Goal: Check status: Check status

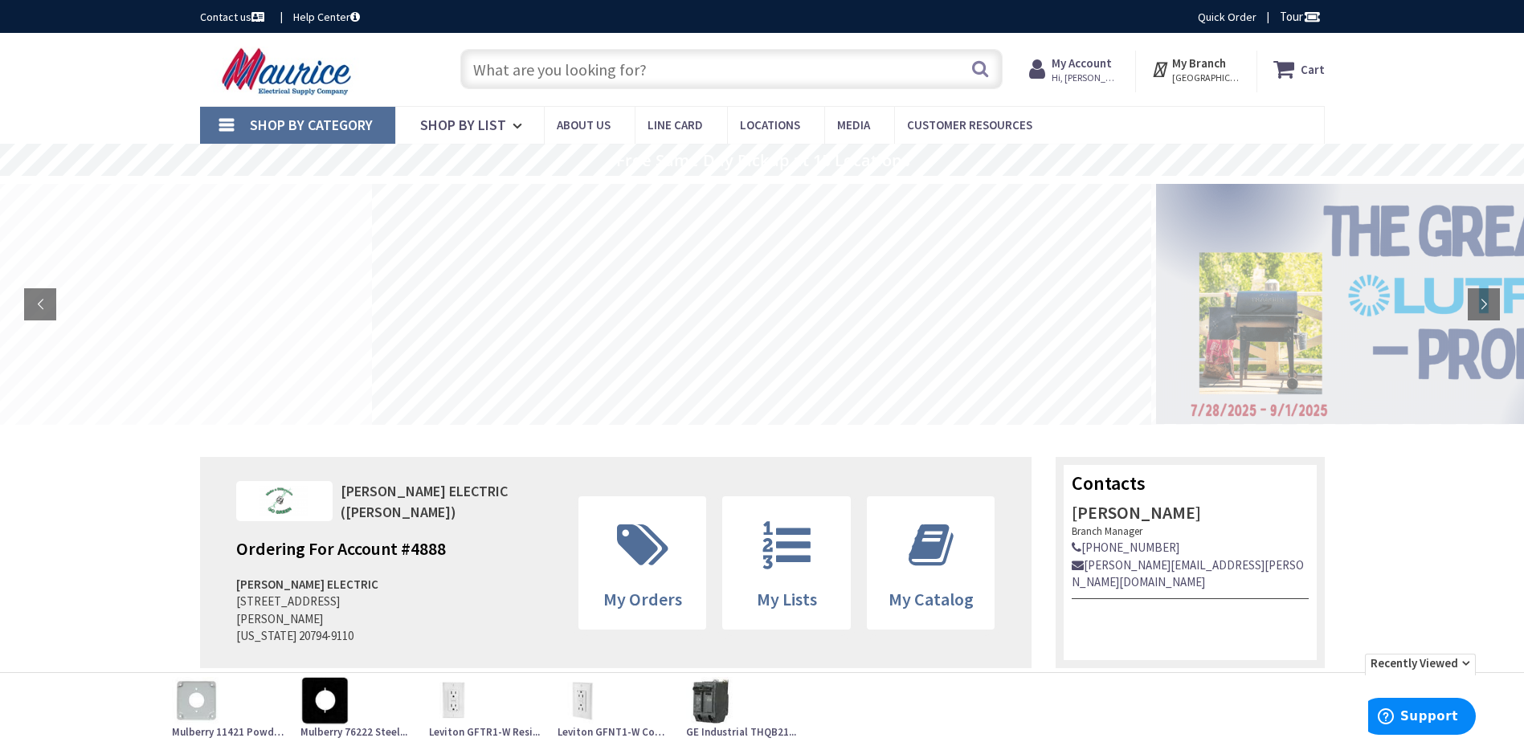
click at [1080, 66] on strong "My Account" at bounding box center [1081, 62] width 60 height 15
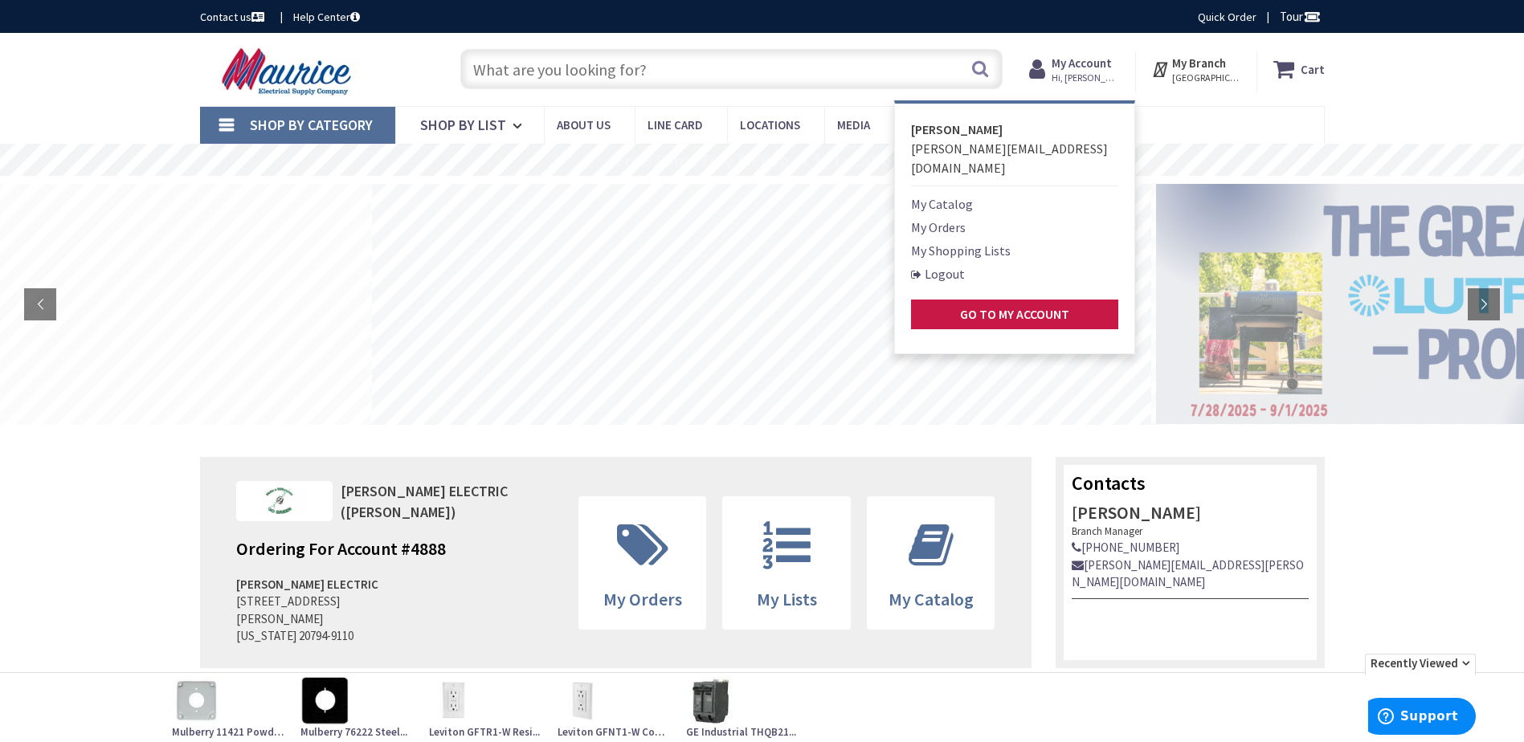
click at [965, 218] on link "My Orders" at bounding box center [938, 227] width 55 height 19
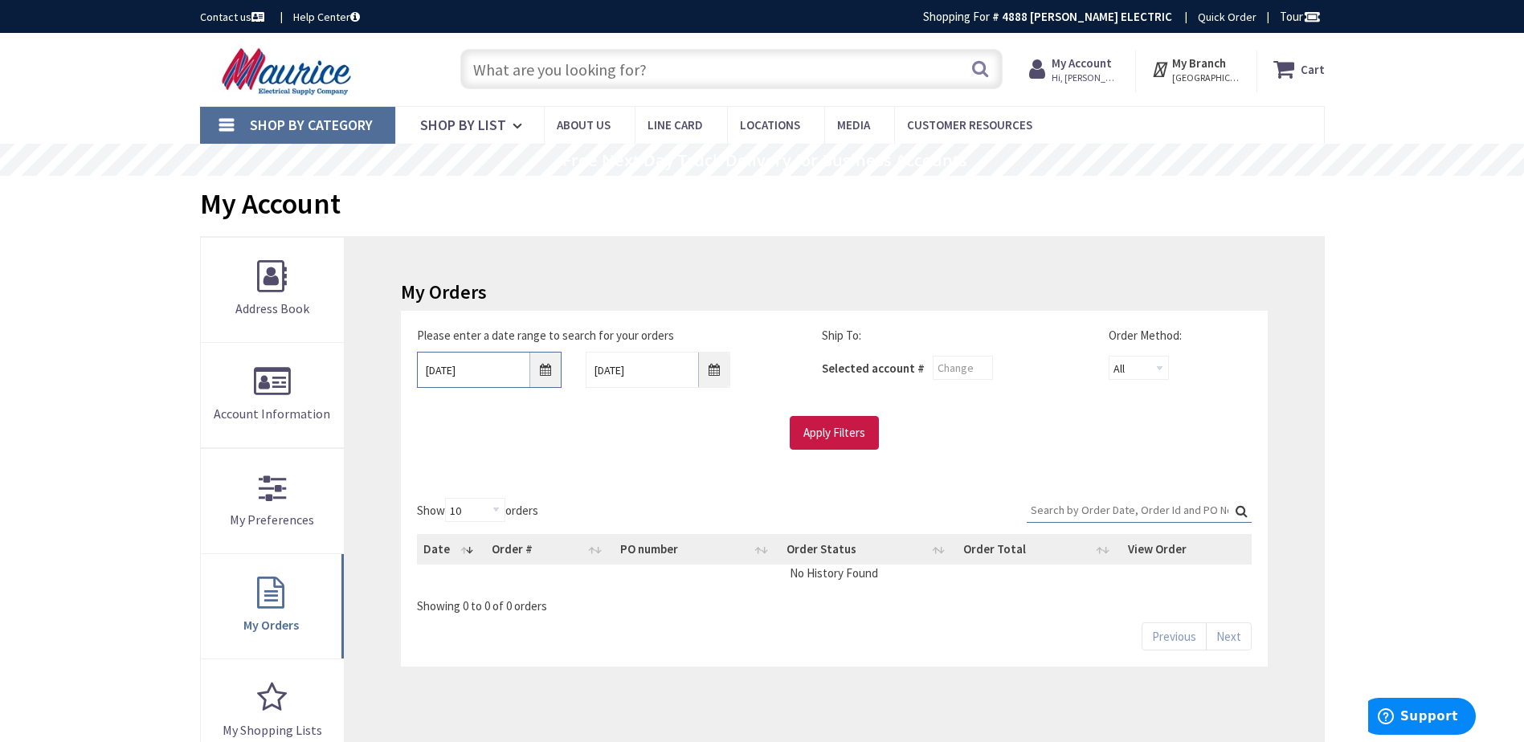
click at [501, 372] on input "8/29/2025" at bounding box center [489, 370] width 145 height 36
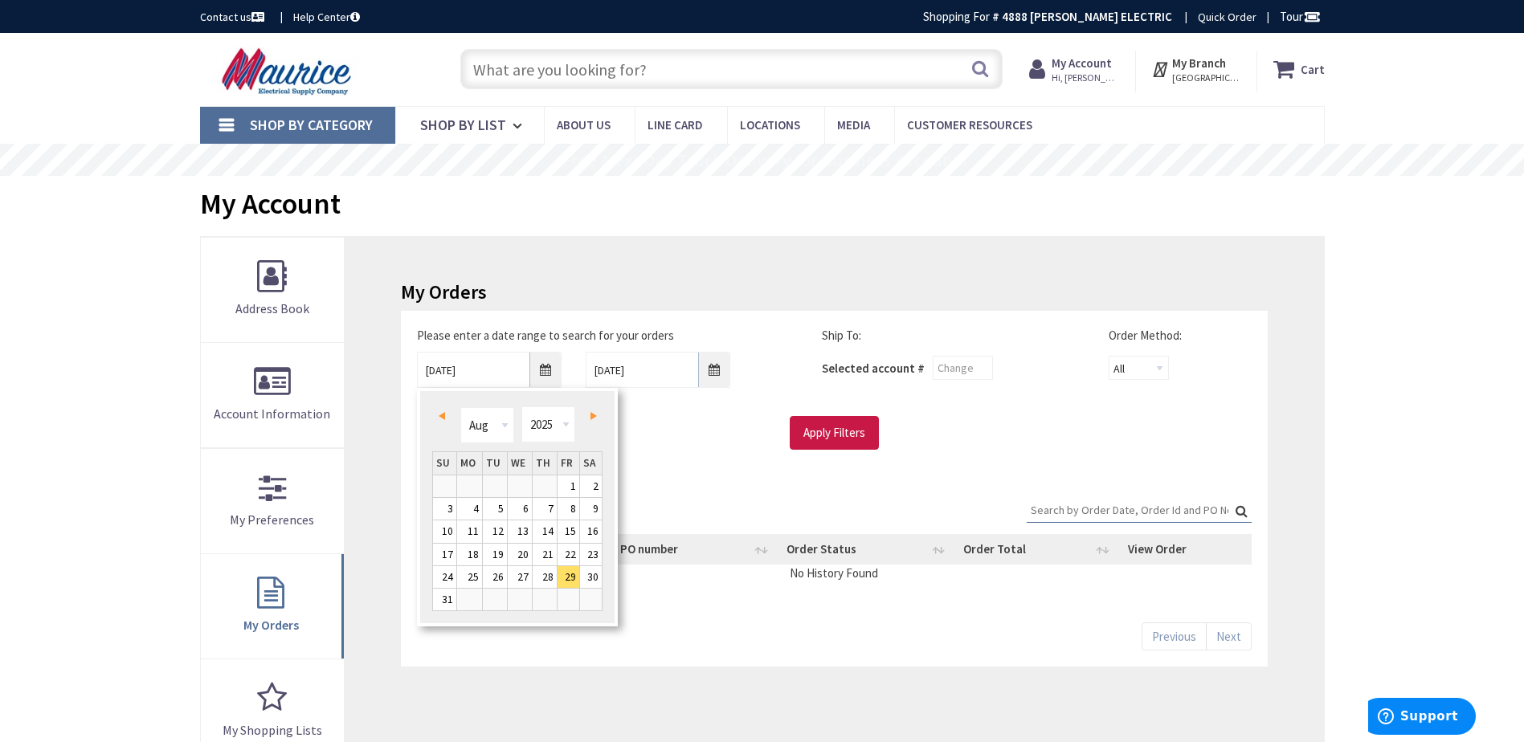
click at [515, 422] on div "Jan Feb Mar Apr May Jun Jul Aug Sep Oct Nov Dec 1980 1981 1982 1983 1984 1985 1…" at bounding box center [517, 424] width 115 height 36
click at [511, 428] on select "Jan Feb Mar Apr May Jun Jul Aug Sep Oct Nov Dec" at bounding box center [487, 425] width 54 height 36
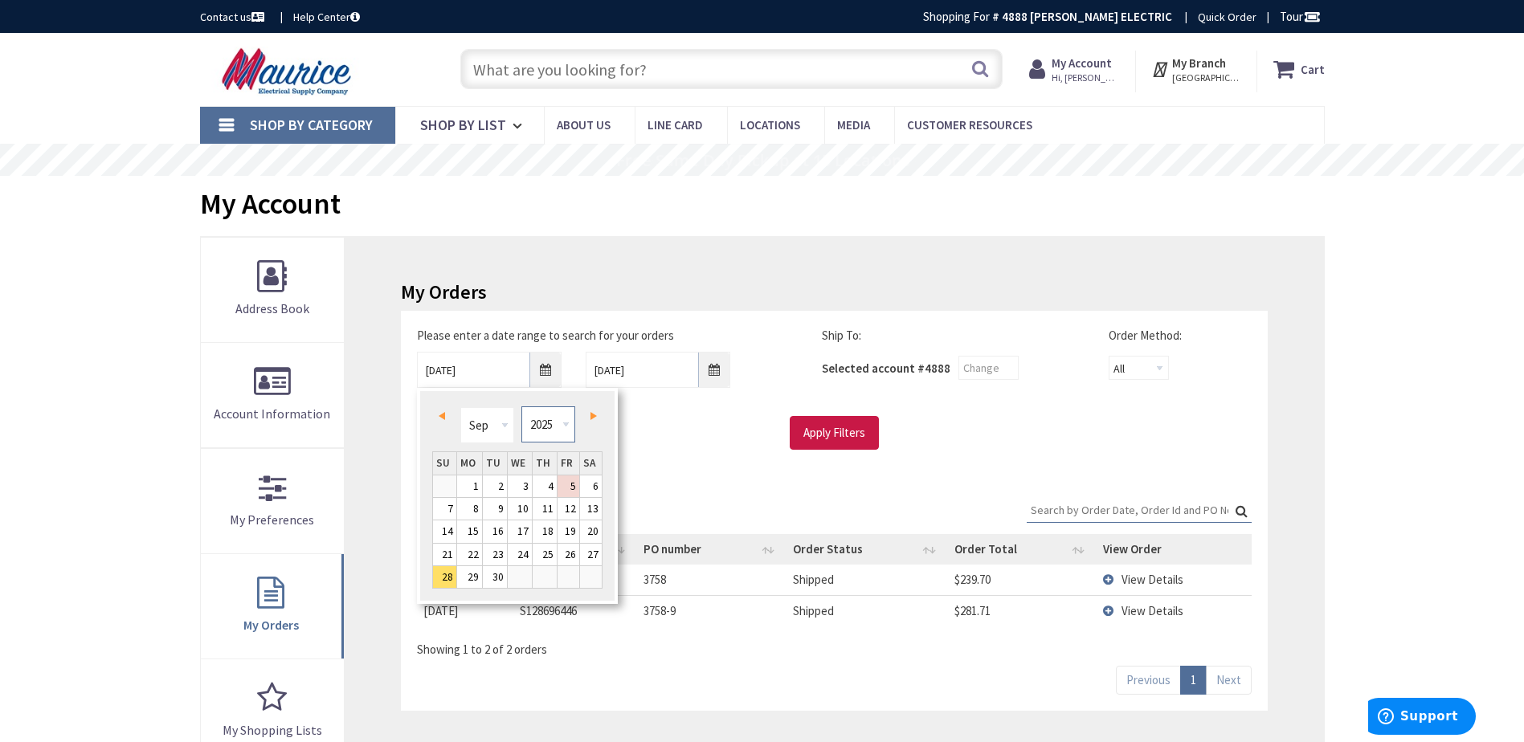
click at [550, 418] on select "1980 1981 1982 1983 1984 1985 1986 1987 1988 1989 1990 1991 1992 1993 1994 1995…" at bounding box center [548, 424] width 54 height 36
click at [474, 484] on link "2" at bounding box center [469, 486] width 25 height 22
type input "09/02/2024"
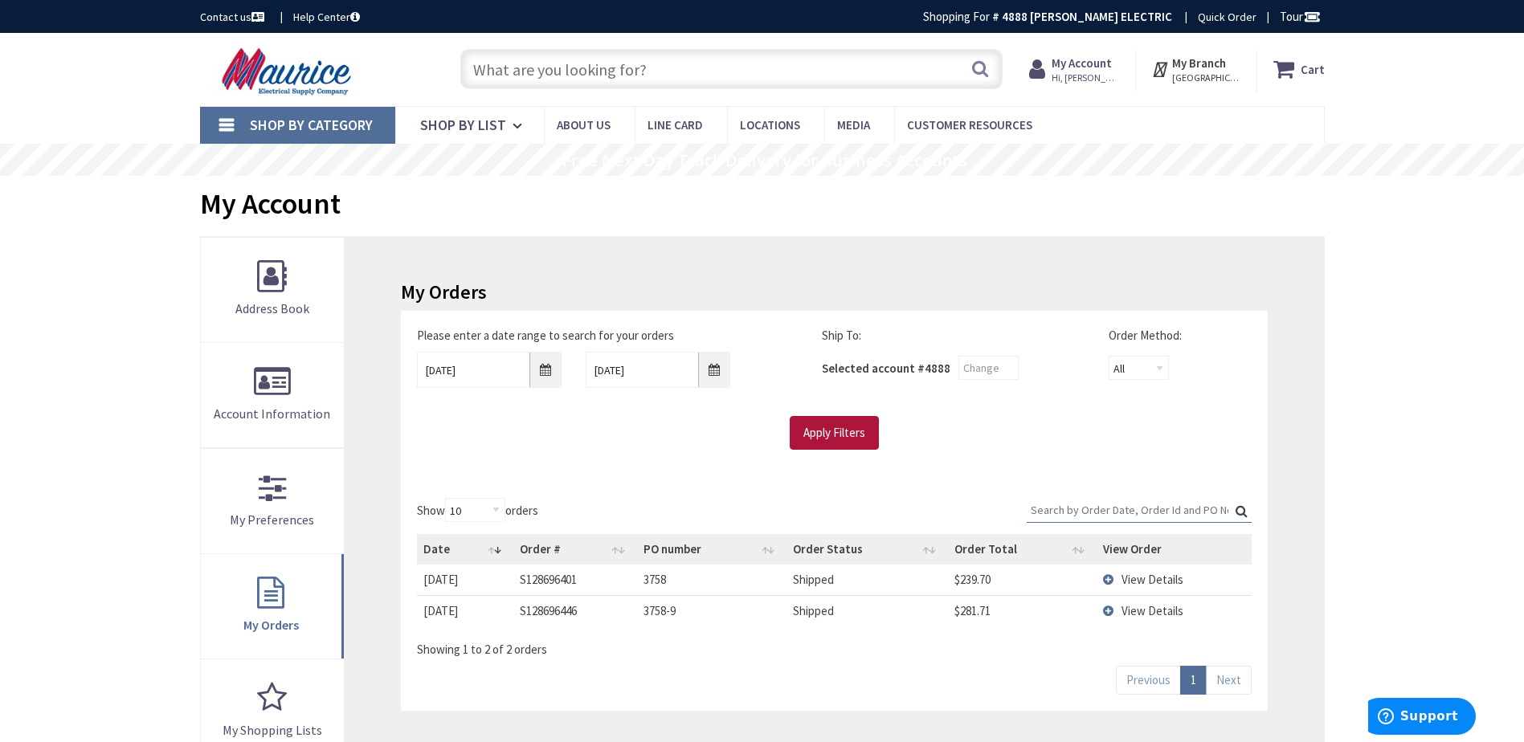
click at [855, 434] on input "Apply Filters" at bounding box center [833, 433] width 89 height 34
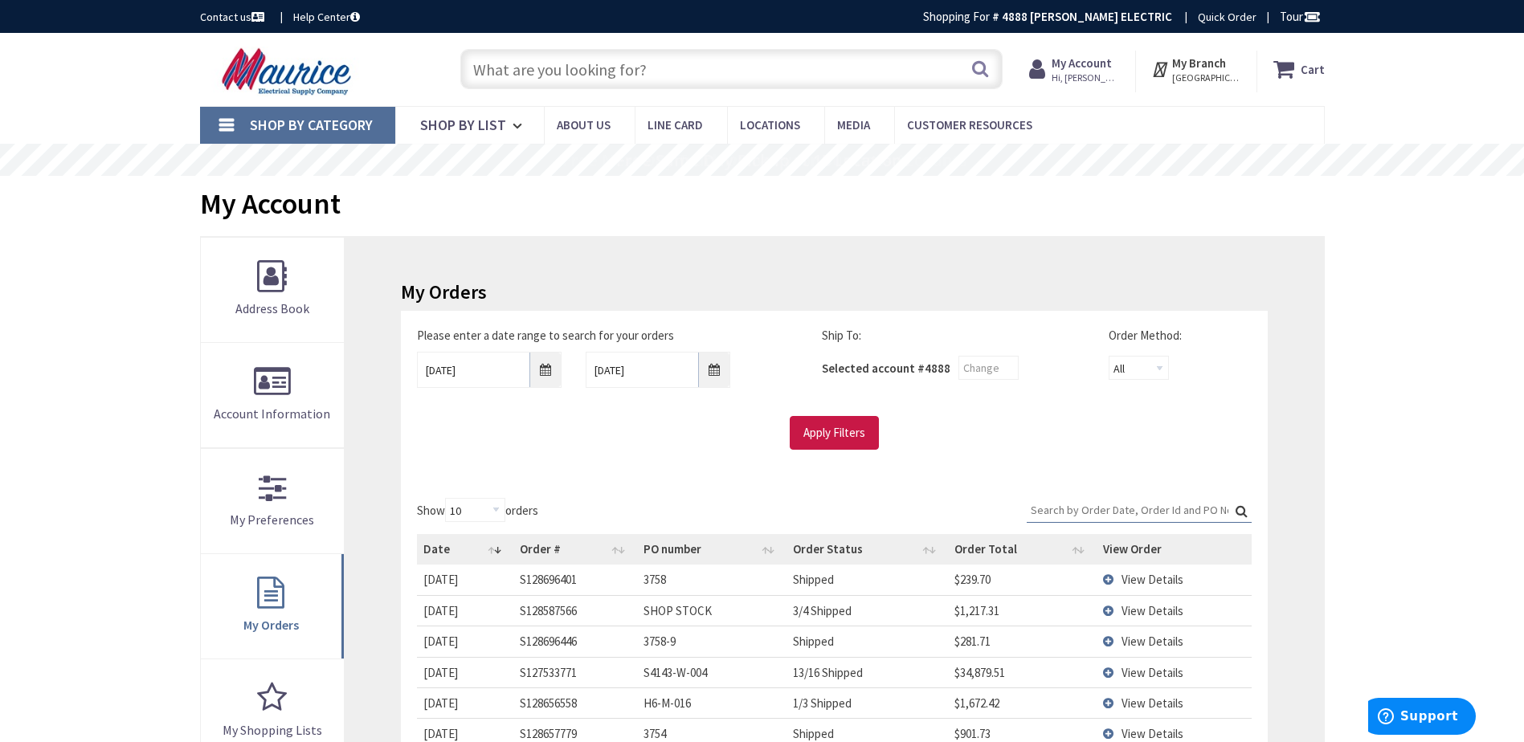
click at [1156, 510] on input "Search:" at bounding box center [1138, 510] width 225 height 24
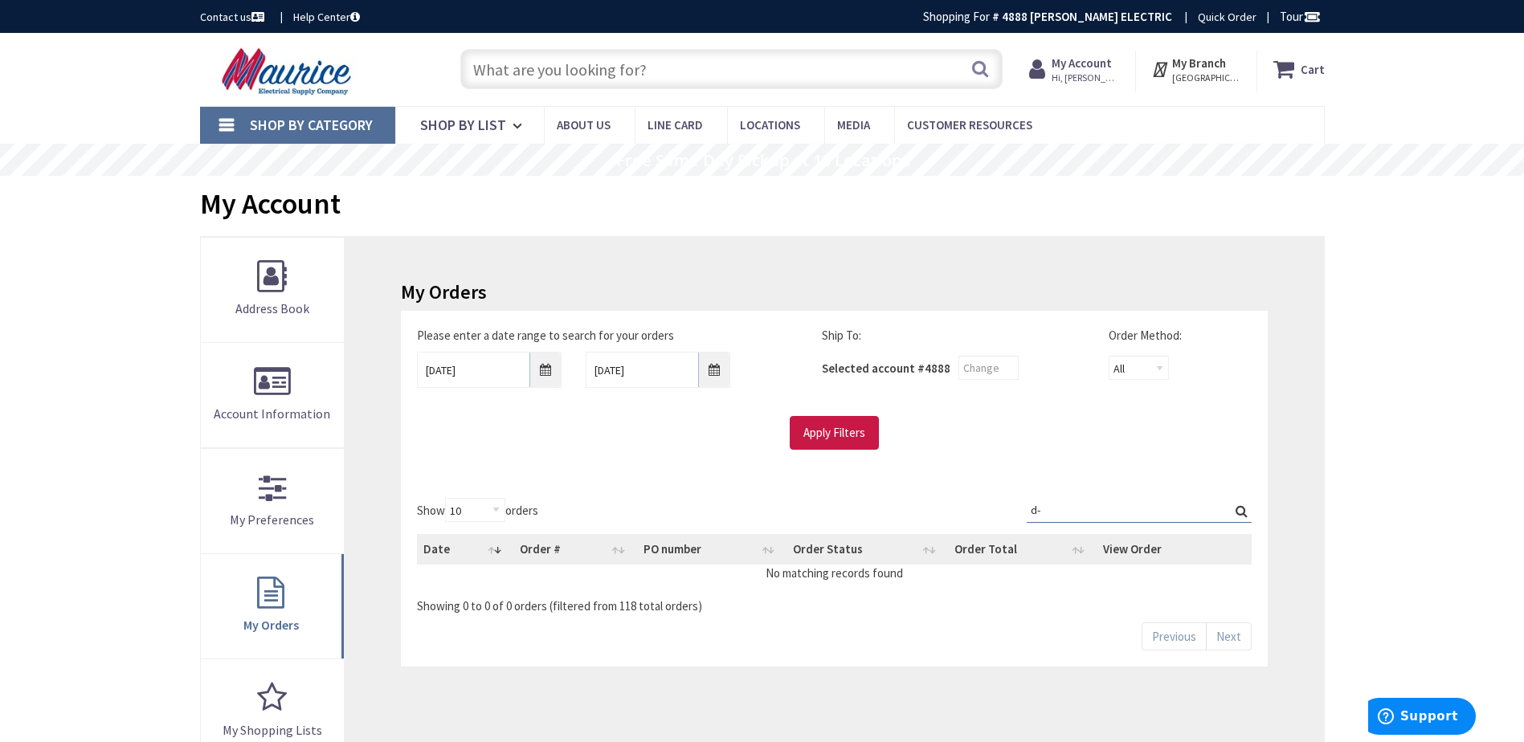
type input "d"
type input "g7124"
